Goal: Information Seeking & Learning: Learn about a topic

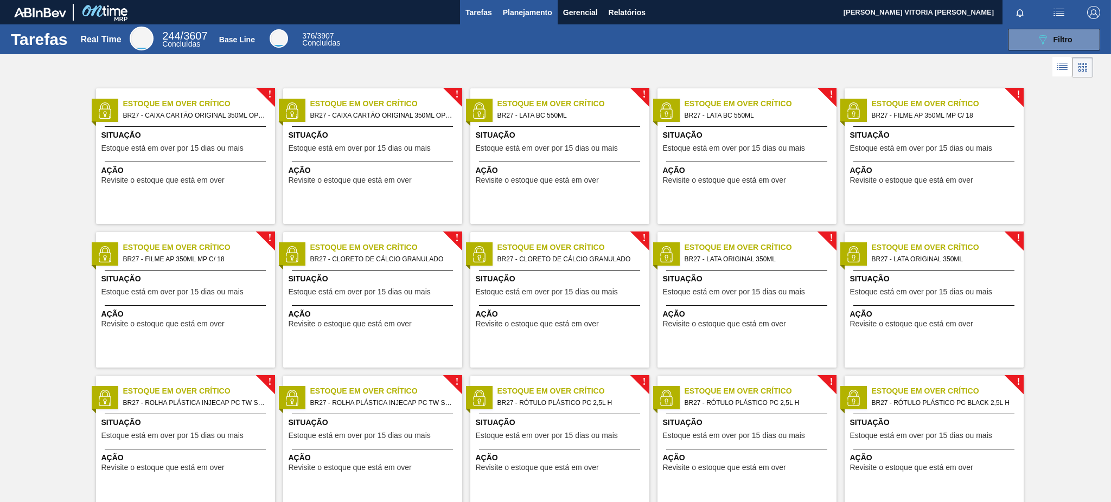
click at [506, 16] on span "Planejamento" at bounding box center [527, 12] width 49 height 13
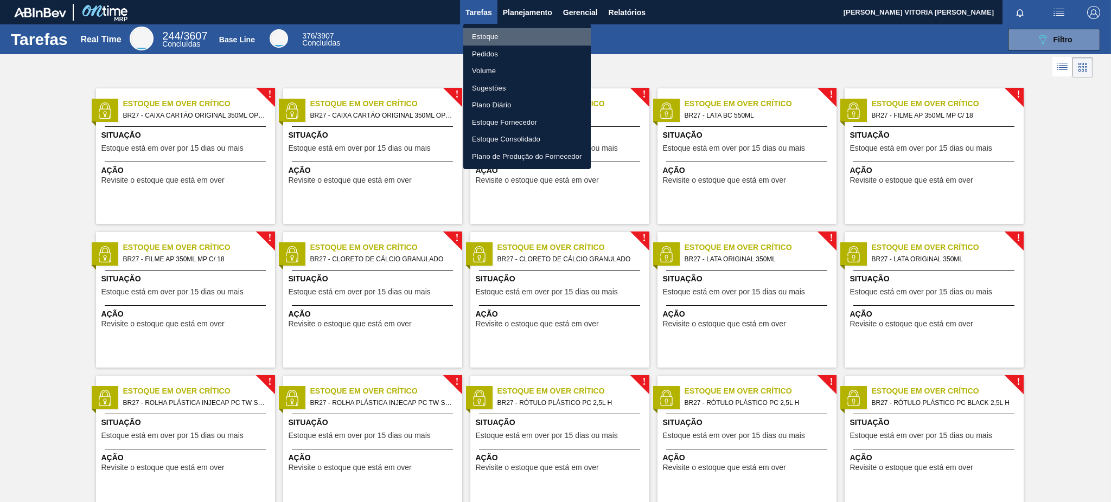
click at [533, 34] on li "Estoque" at bounding box center [526, 36] width 127 height 17
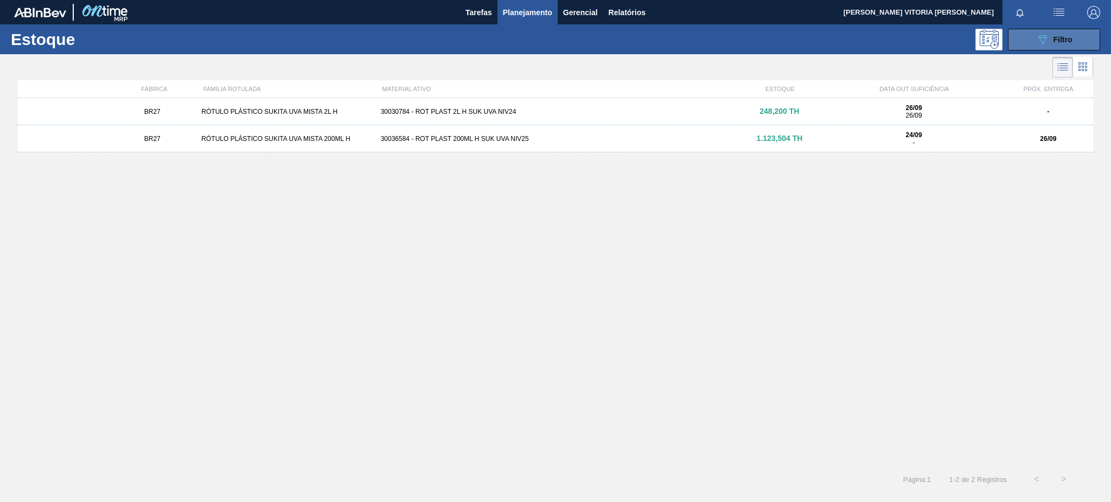
click at [1038, 31] on button "089F7B8B-B2A5-4AFE-B5C0-19BA573D28AC Filtro" at bounding box center [1054, 40] width 92 height 22
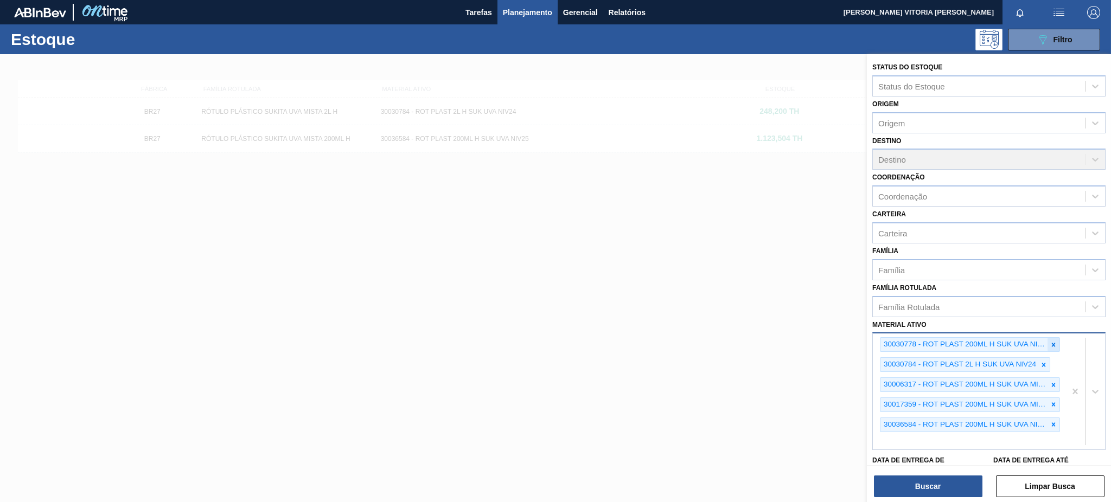
click at [1050, 345] on div at bounding box center [1053, 345] width 12 height 14
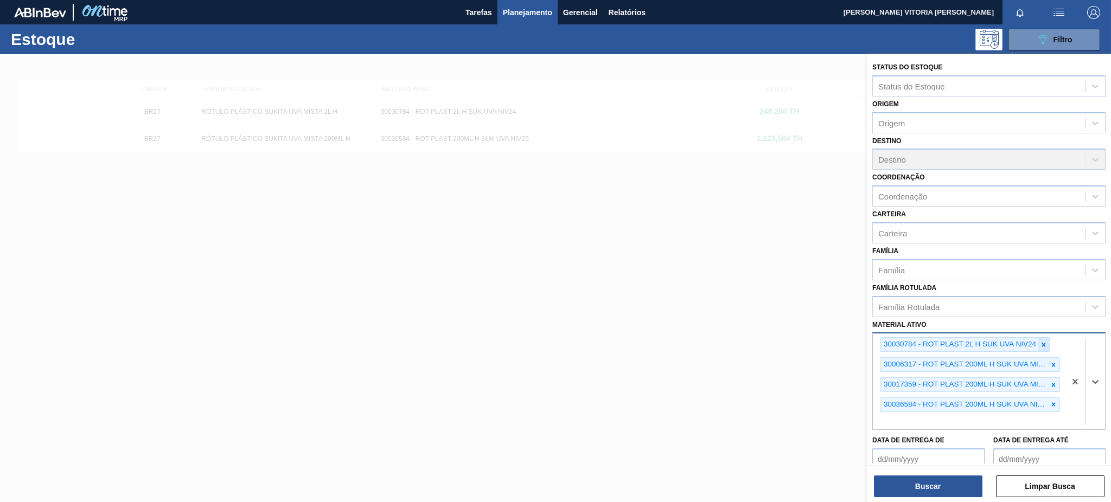
click at [1043, 341] on icon at bounding box center [1044, 345] width 8 height 8
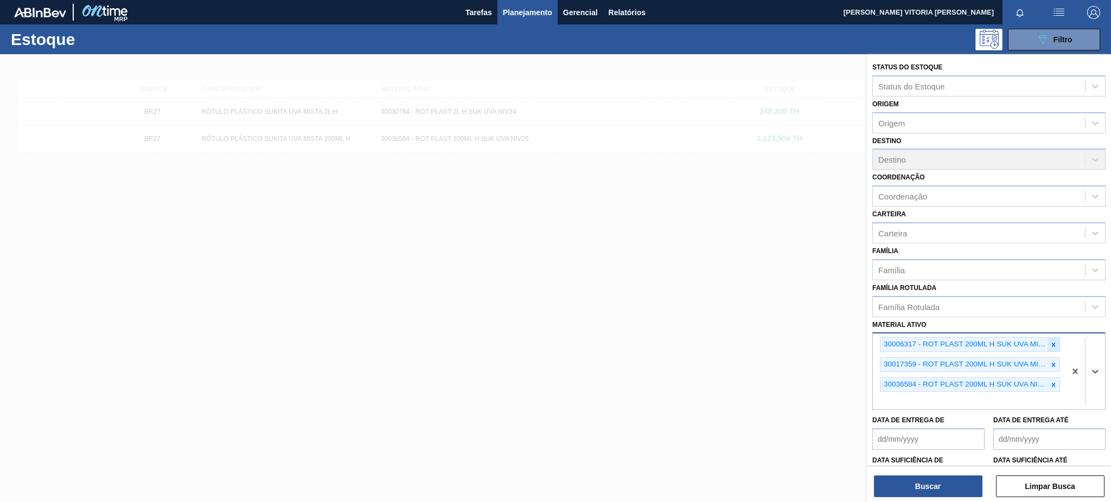
click at [1051, 343] on icon at bounding box center [1053, 345] width 8 height 8
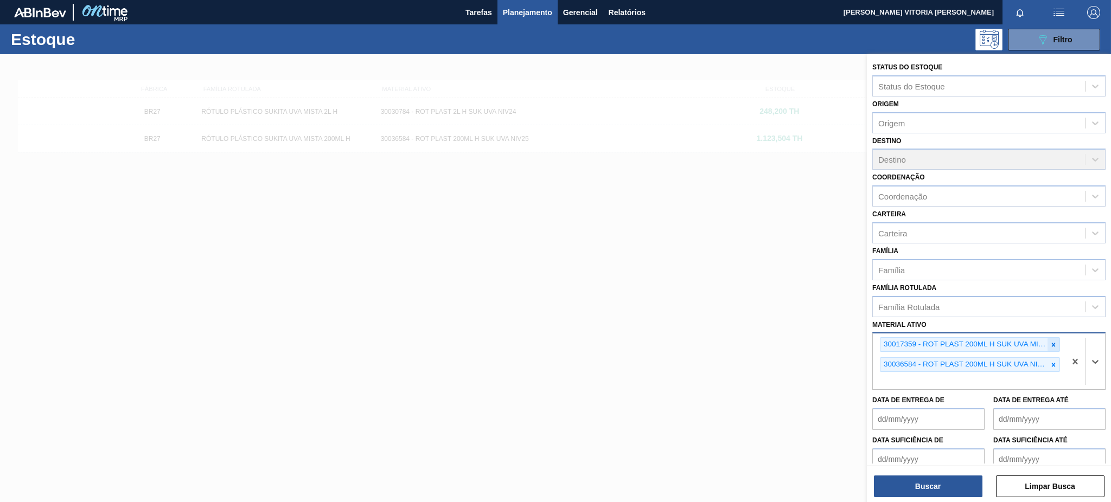
click at [1050, 345] on div at bounding box center [1053, 345] width 12 height 14
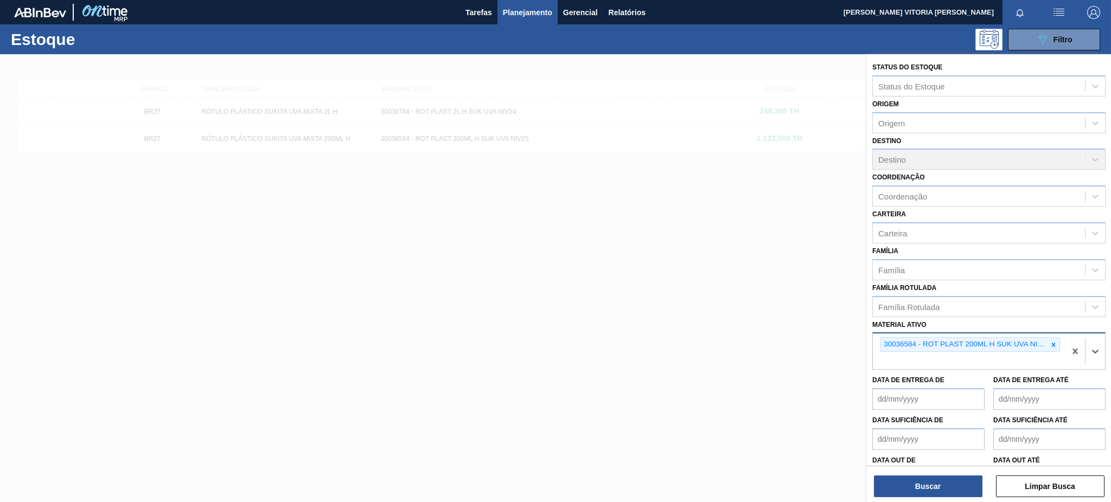
click at [1050, 345] on div at bounding box center [1053, 345] width 12 height 14
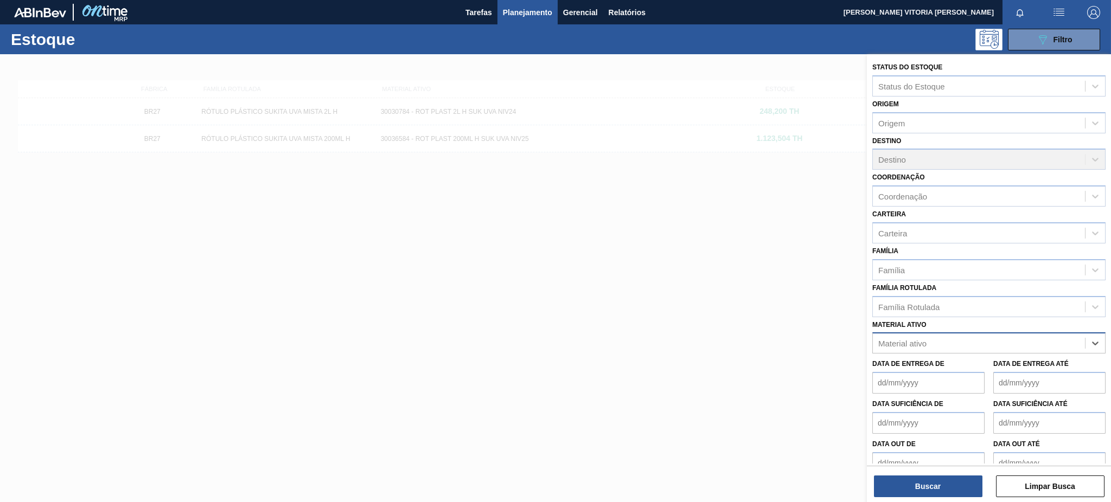
paste ativo "30012508"
type ativo "30012508"
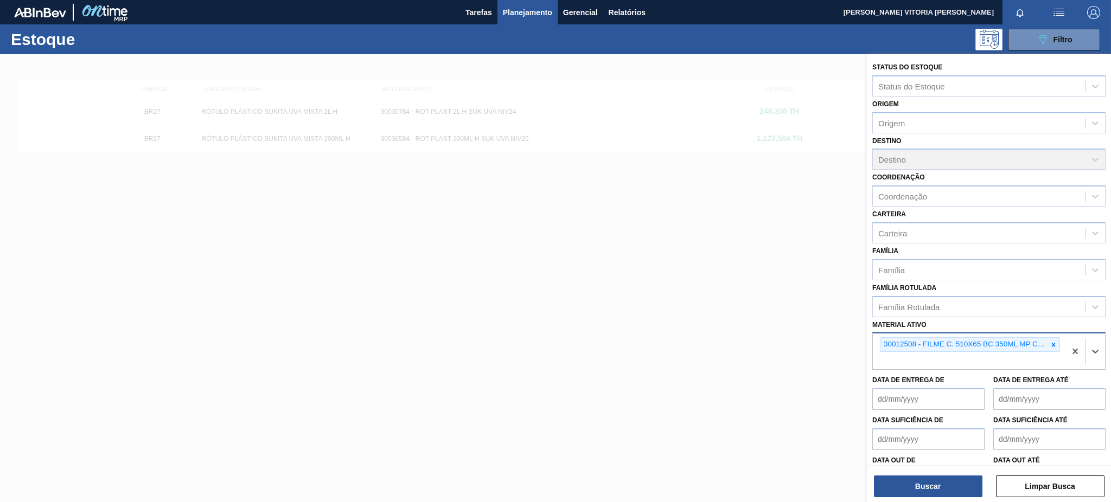
paste ativo "30029828"
type ativo "30029828"
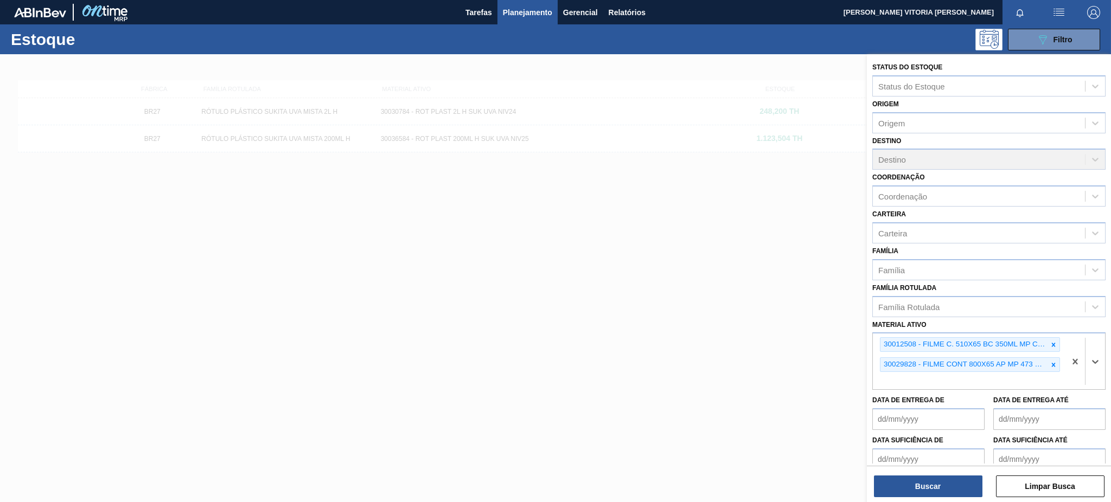
paste ativo "30033805"
type ativo "30033805"
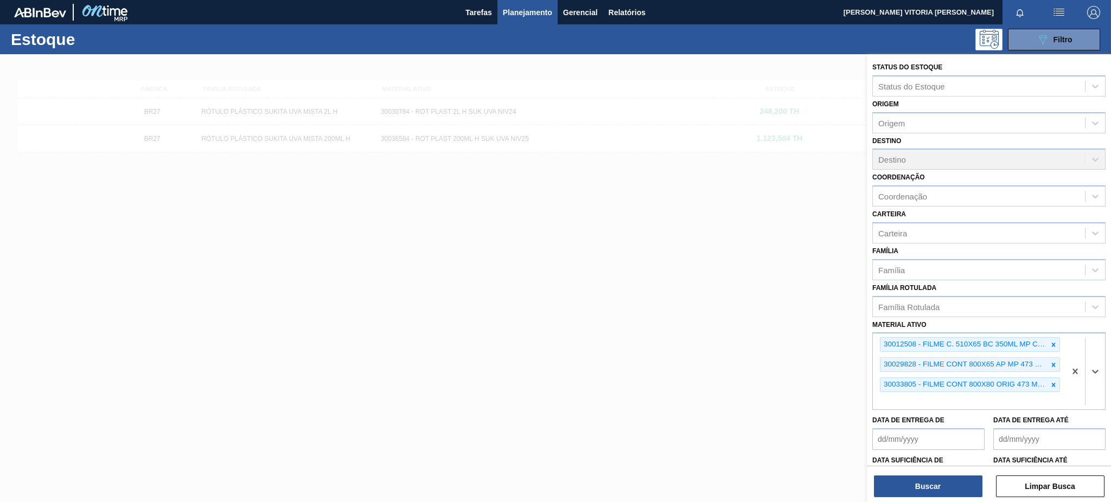
paste ativo "30003071"
type ativo "30003071"
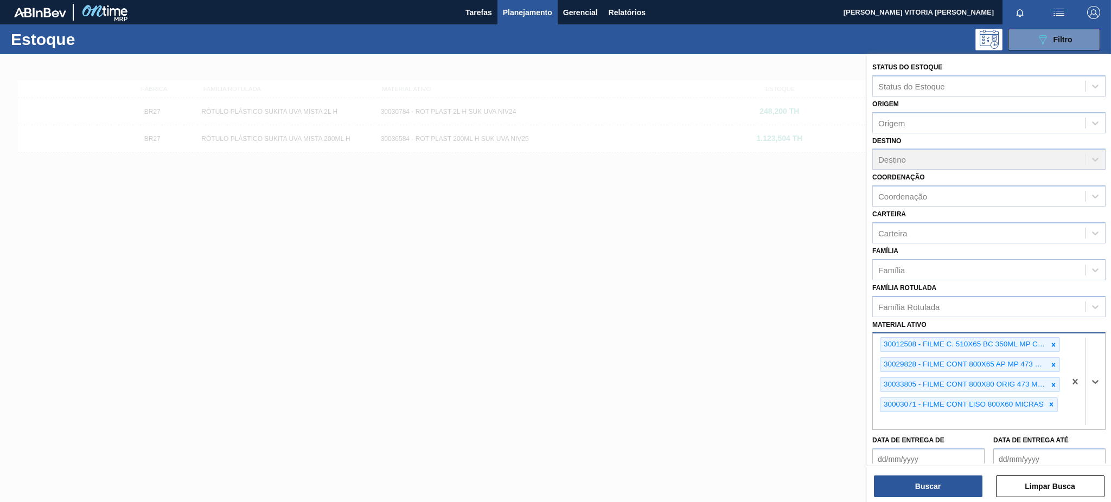
paste ativo "30004672"
type ativo "30004672"
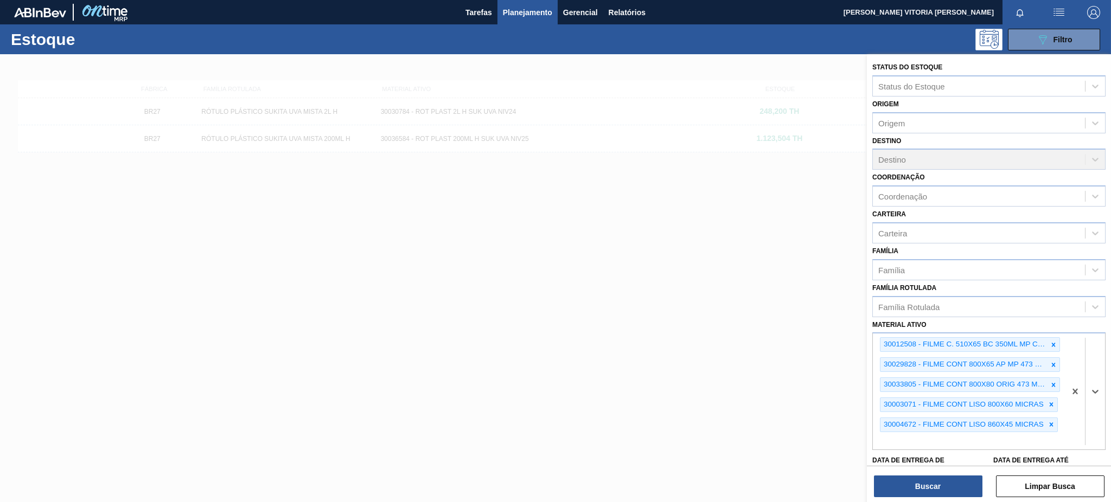
paste ativo "30003014"
type ativo "30003014"
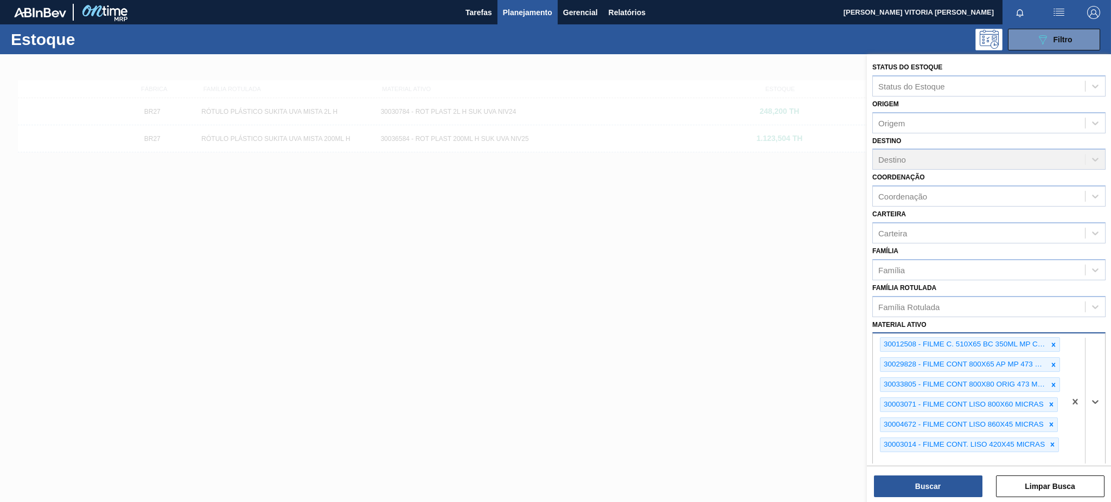
paste ativo "30003359"
type ativo "30003359"
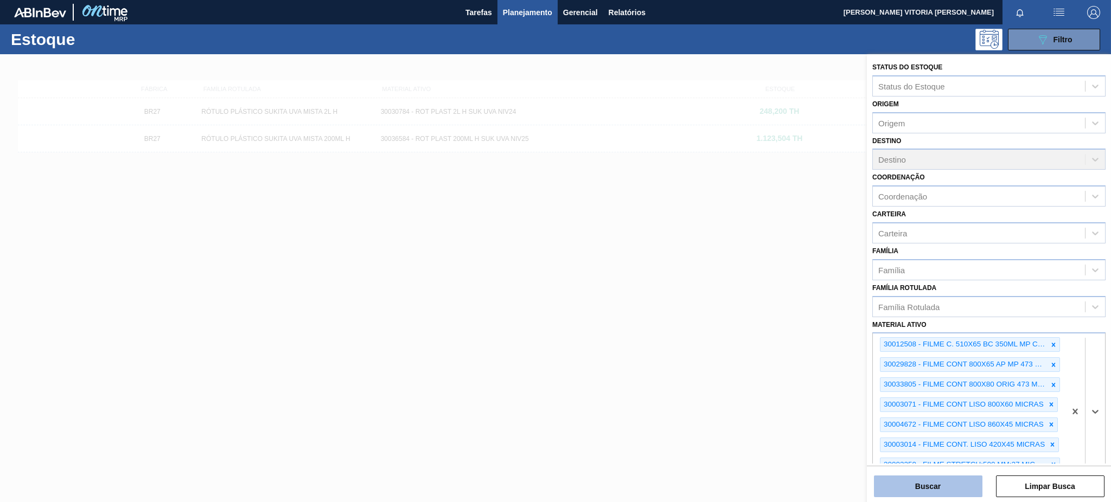
click at [931, 486] on button "Buscar" at bounding box center [928, 487] width 108 height 22
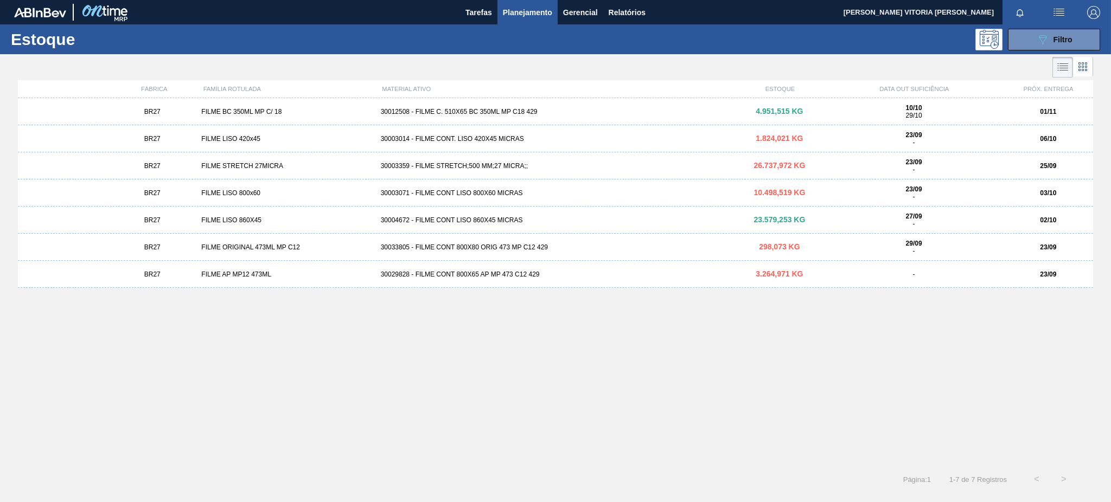
click at [459, 274] on div "30029828 - FILME CONT 800X65 AP MP 473 C12 429" at bounding box center [555, 275] width 358 height 8
click at [598, 220] on div "30004672 - FILME CONT LISO 860X45 MICRAS" at bounding box center [555, 220] width 358 height 8
click at [549, 192] on div "30003359 - FILME STRETCH;500 MM;27 MICRA;;" at bounding box center [555, 193] width 358 height 8
click at [1067, 41] on span "Filtro" at bounding box center [1062, 39] width 19 height 9
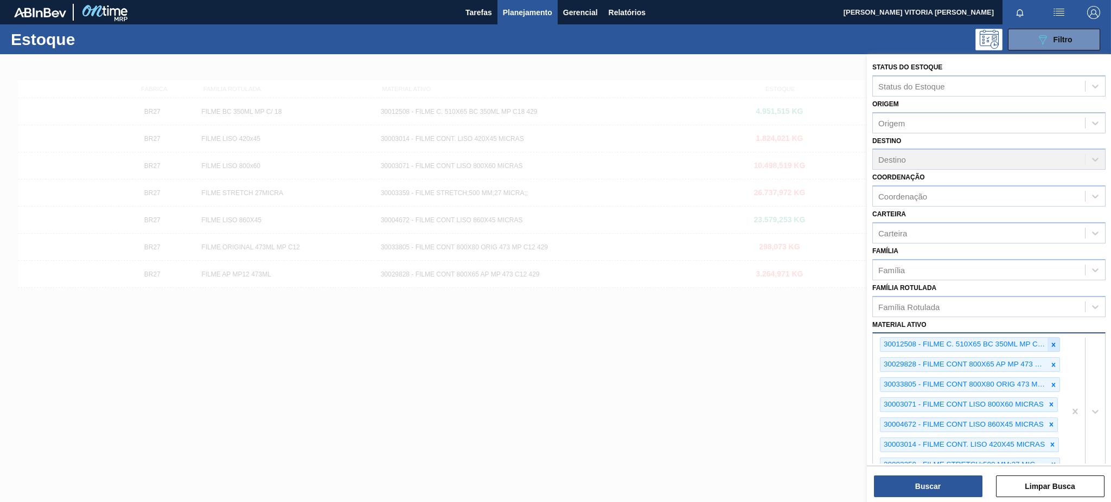
click at [1052, 343] on icon at bounding box center [1053, 345] width 8 height 8
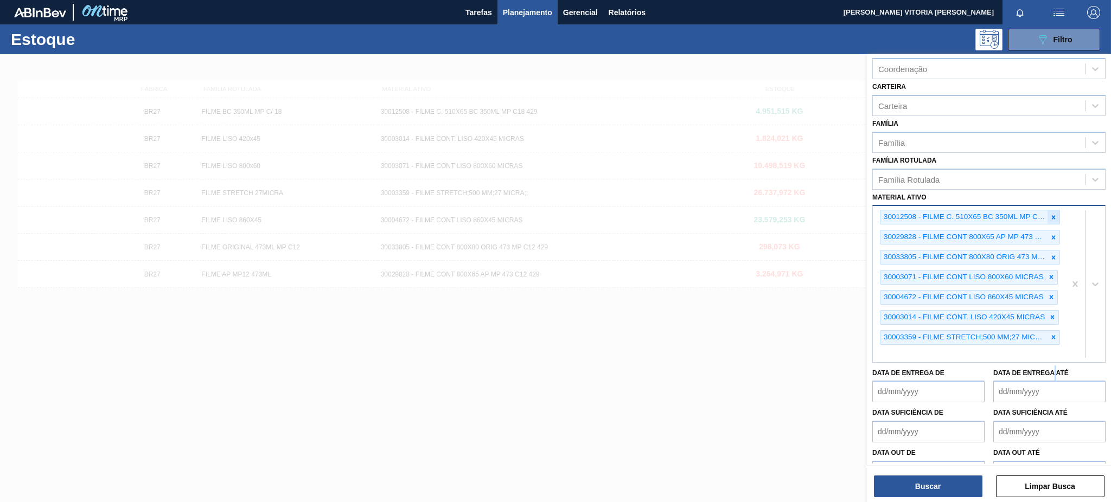
click at [1052, 365] on div "Data de Entrega até" at bounding box center [1049, 383] width 112 height 37
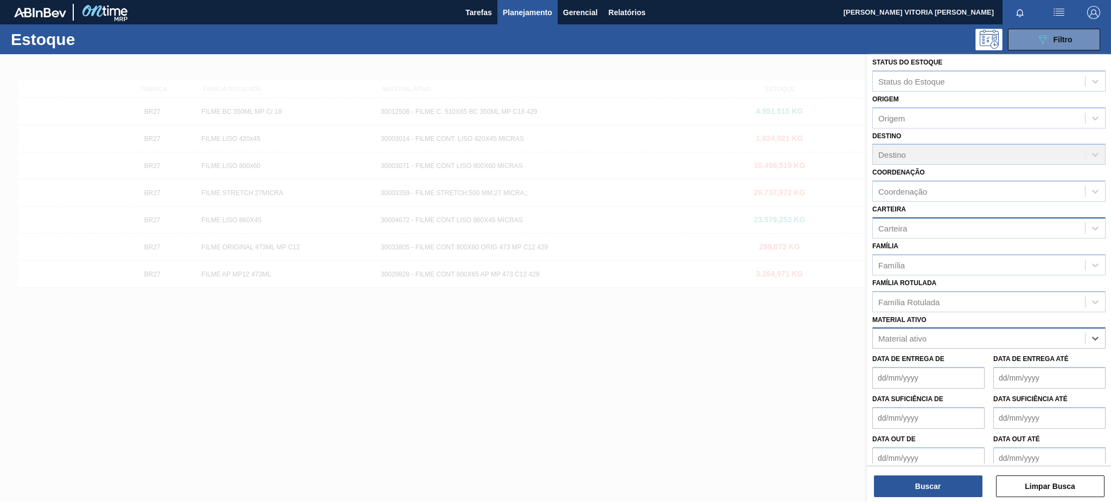
scroll to position [11, 0]
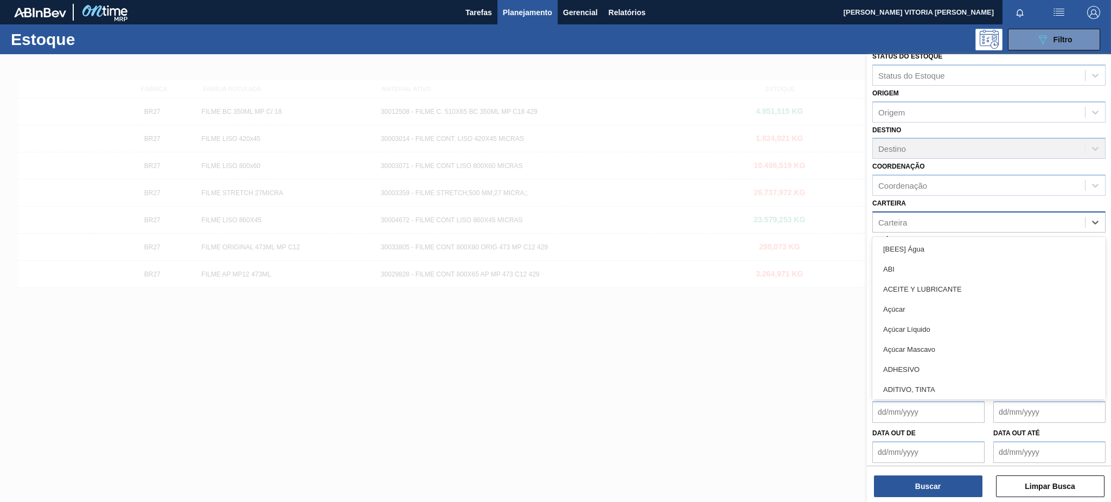
click at [915, 215] on div "Carteira" at bounding box center [979, 222] width 212 height 16
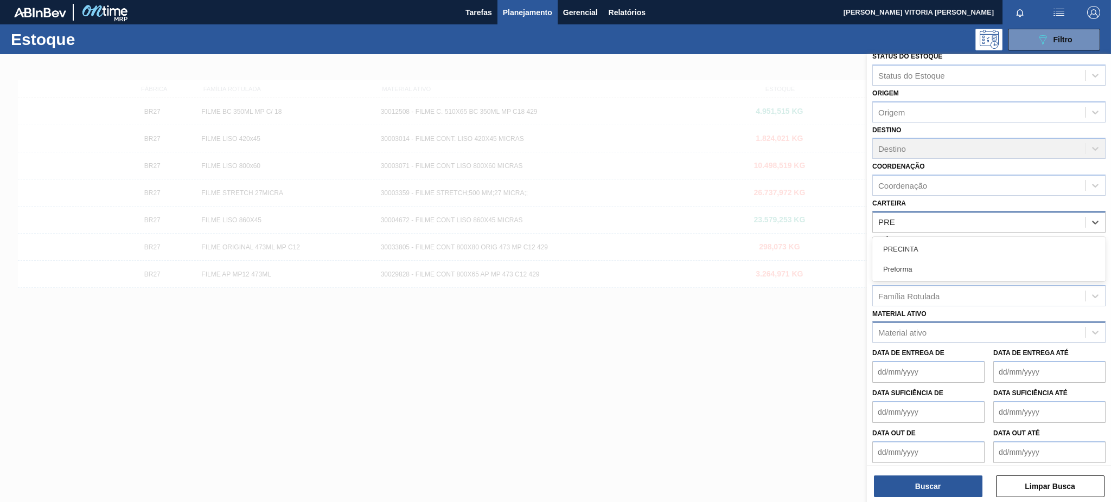
type input "PREF"
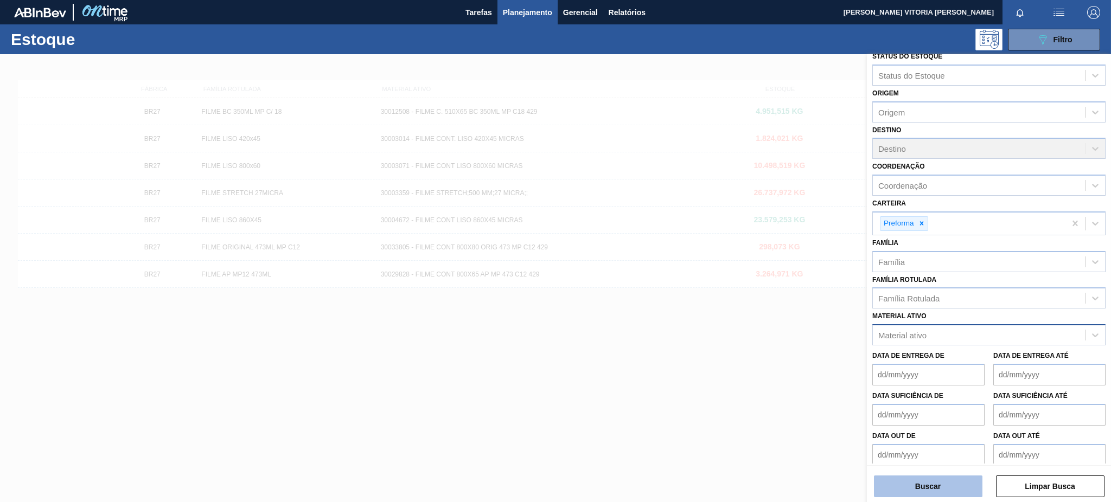
click at [964, 482] on button "Buscar" at bounding box center [928, 487] width 108 height 22
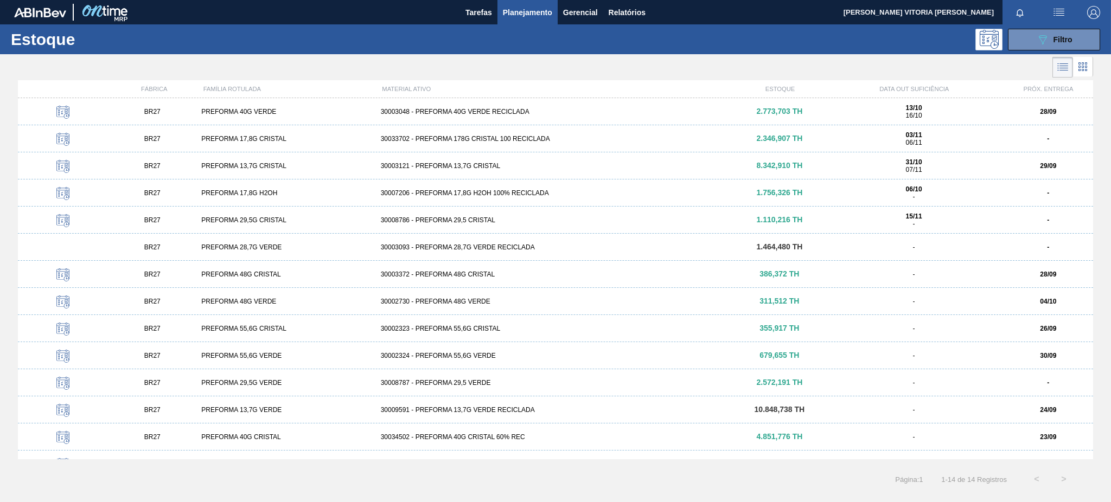
click at [506, 112] on div "30003048 - PREFORMA 40G VERDE RECICLADA" at bounding box center [555, 112] width 358 height 8
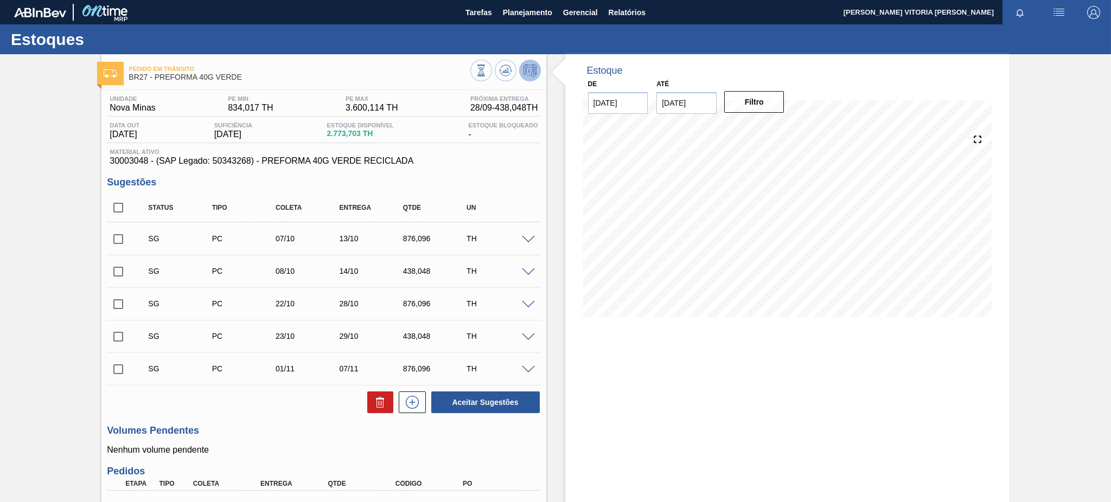
scroll to position [142, 0]
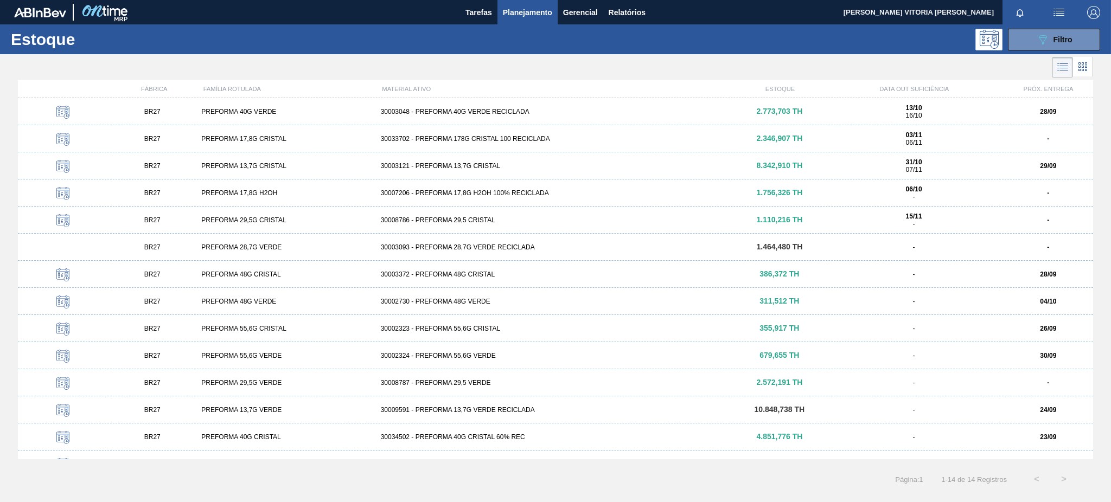
click at [632, 412] on div "30009591 - PREFORMA 13,7G VERDE RECICLADA" at bounding box center [555, 410] width 358 height 8
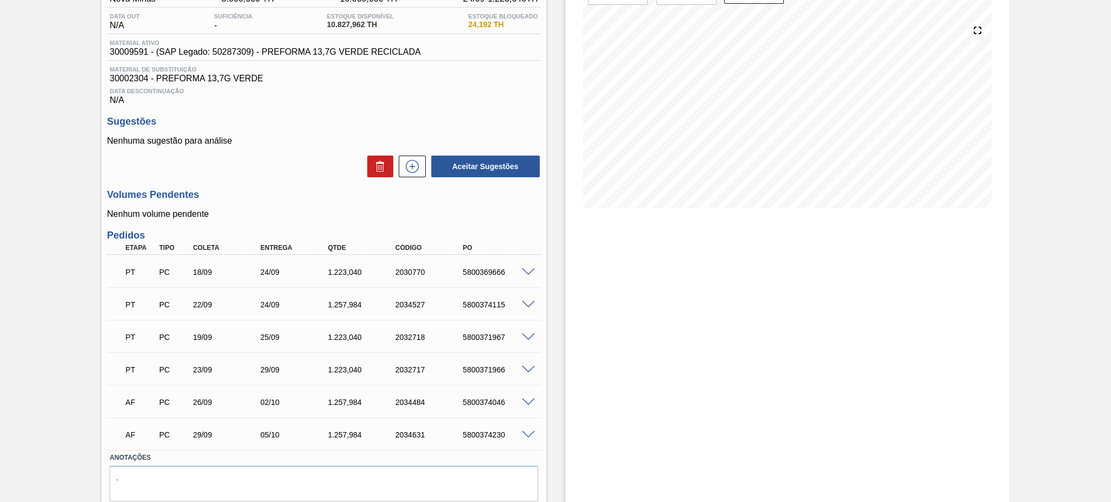
scroll to position [144, 0]
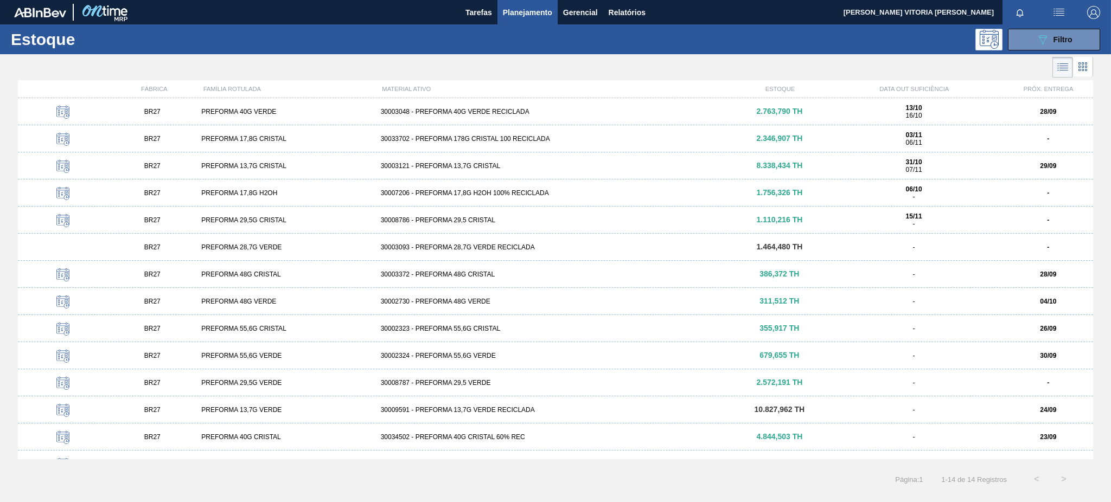
click at [457, 174] on div "BR27 PREFORMA 13,7G CRISTAL 30003121 - PREFORMA 13,7G CRISTAL 8.338,434 TH 31/1…" at bounding box center [555, 165] width 1075 height 27
